Goal: Task Accomplishment & Management: Manage account settings

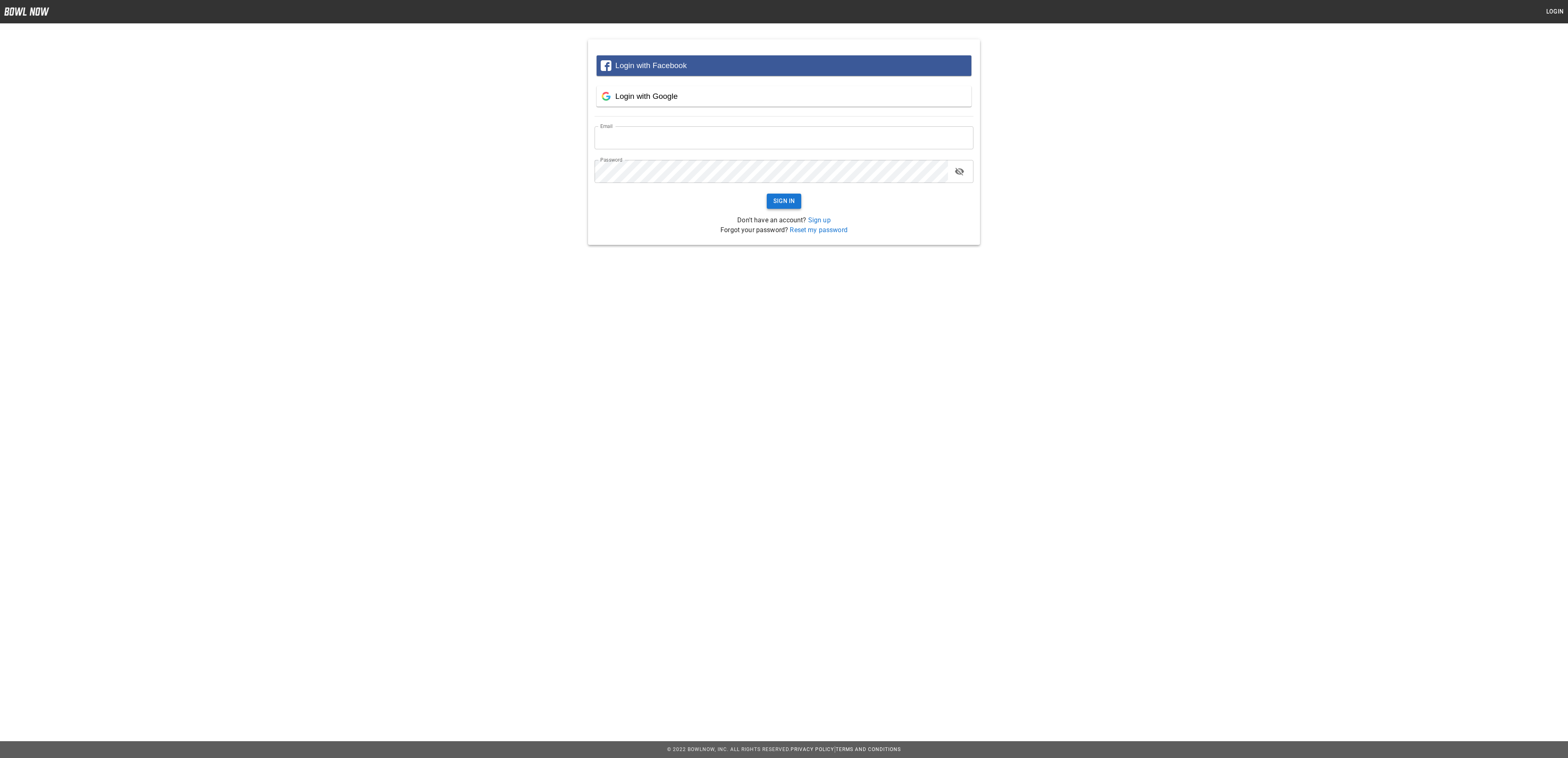
type input "**********"
click at [783, 201] on button "Sign In" at bounding box center [784, 202] width 35 height 15
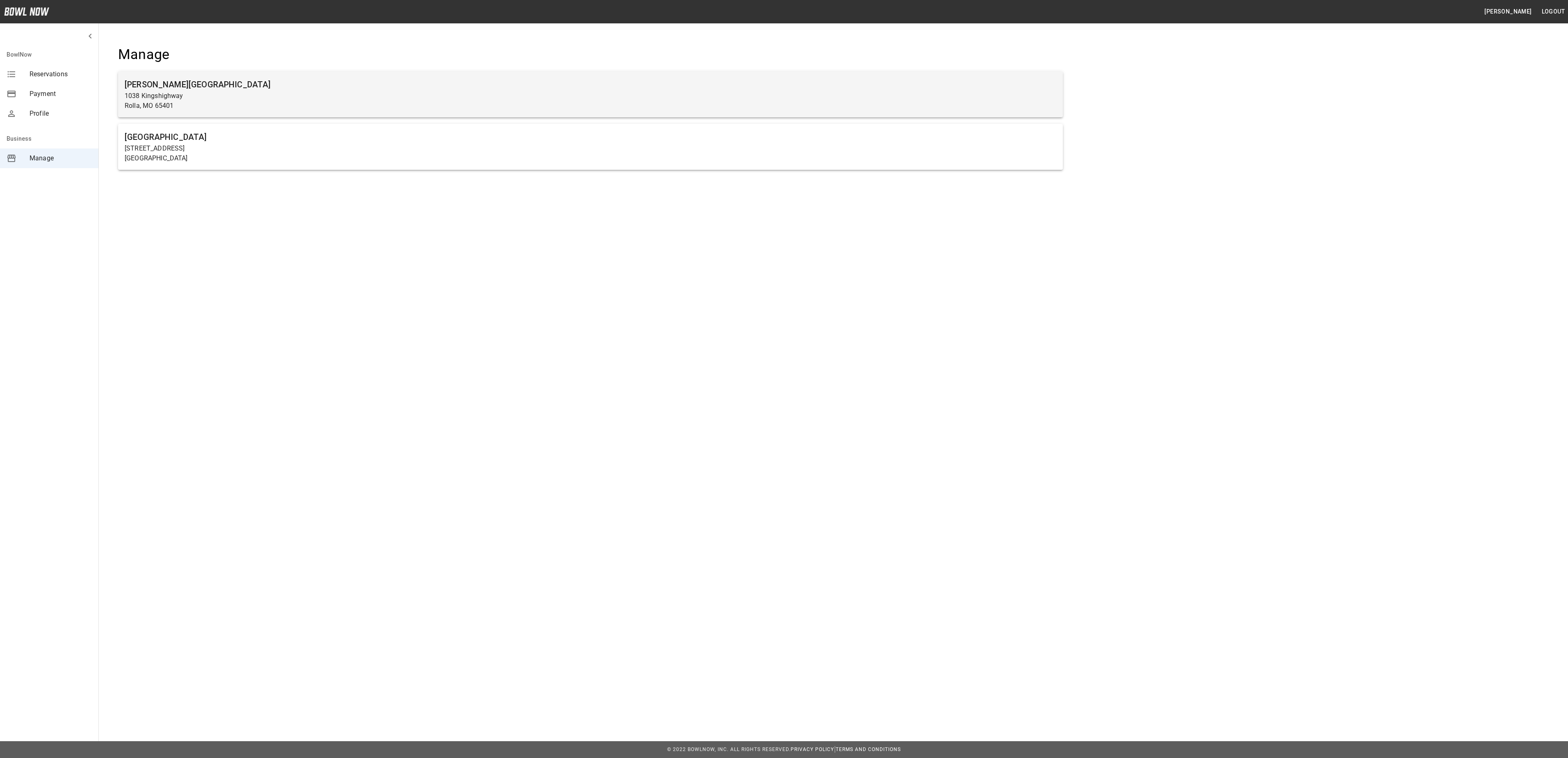
click at [334, 105] on p "Rolla, MO 65401" at bounding box center [590, 106] width 932 height 10
